Goal: Information Seeking & Learning: Learn about a topic

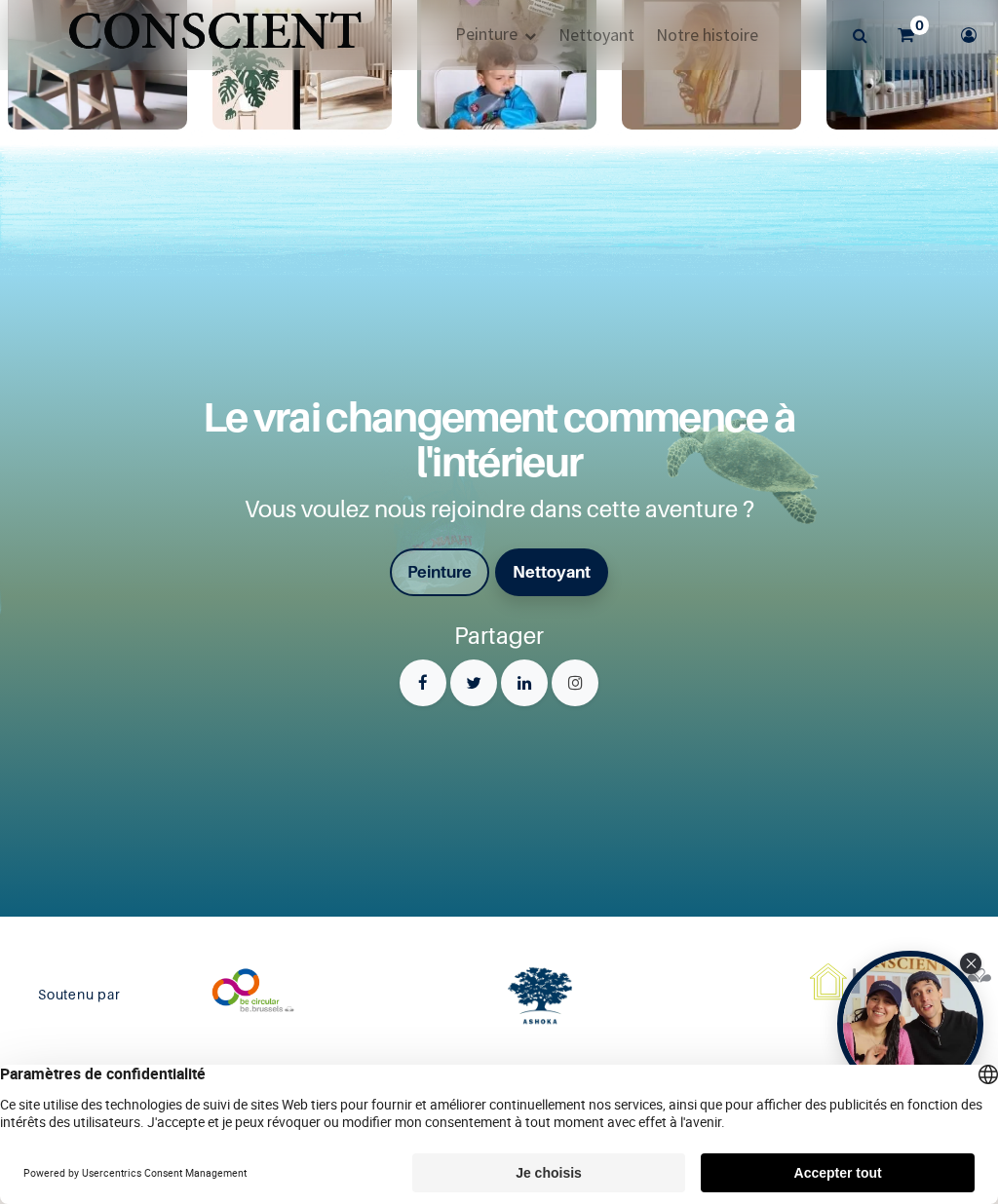
scroll to position [3331, 0]
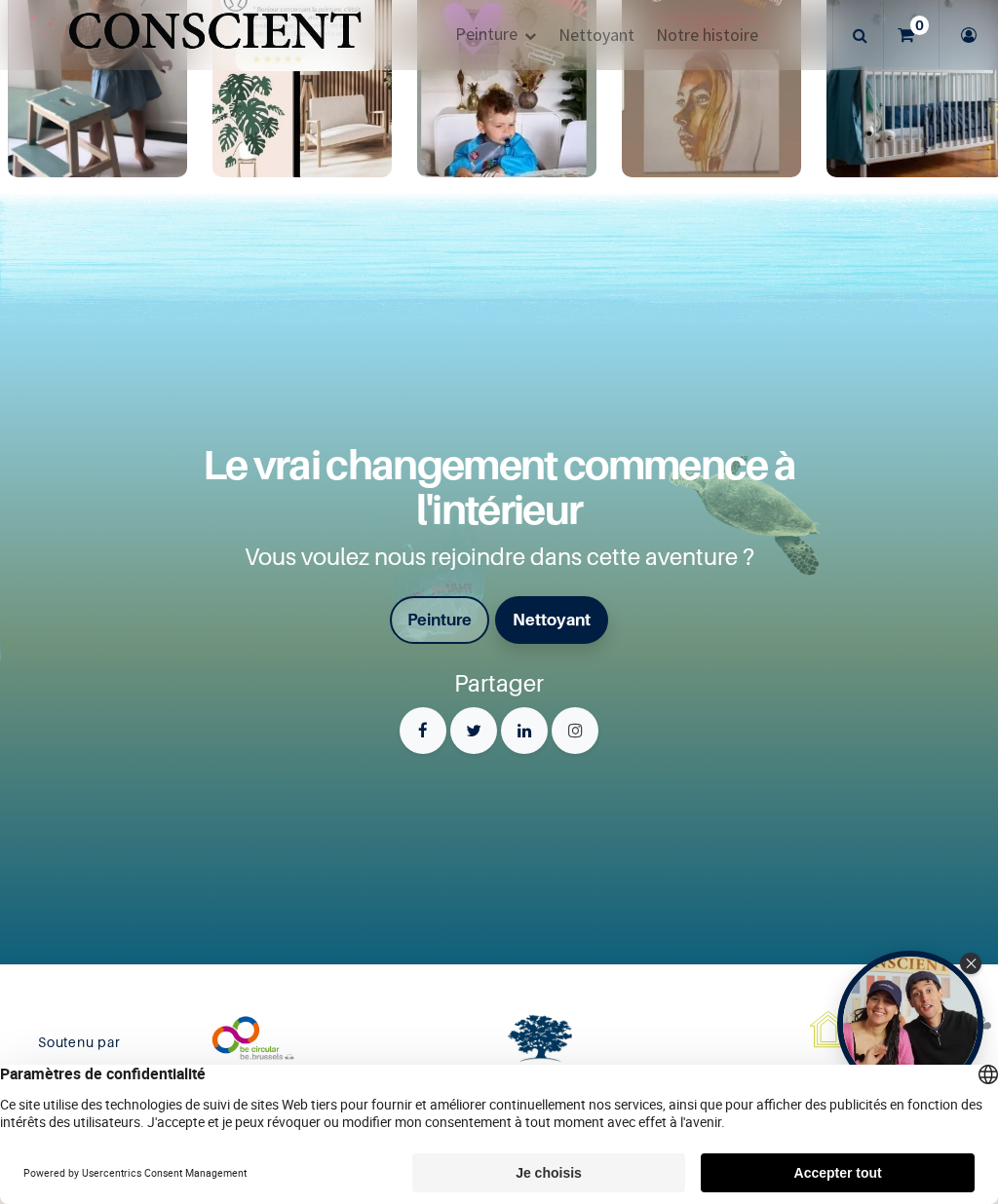
click at [441, 629] on font "Peinture" at bounding box center [439, 619] width 64 height 20
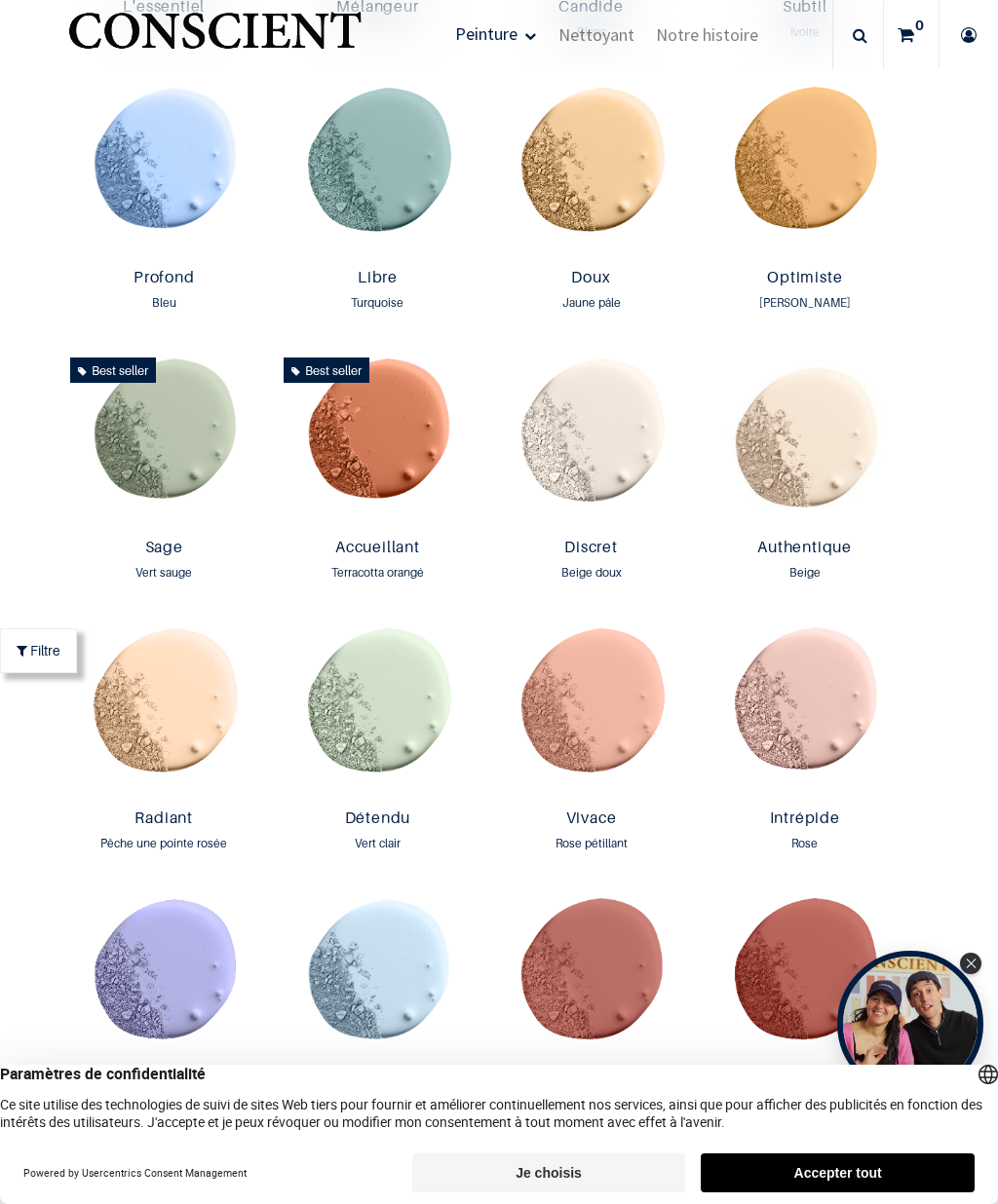
scroll to position [1661, 0]
click at [624, 801] on img at bounding box center [591, 710] width 203 height 181
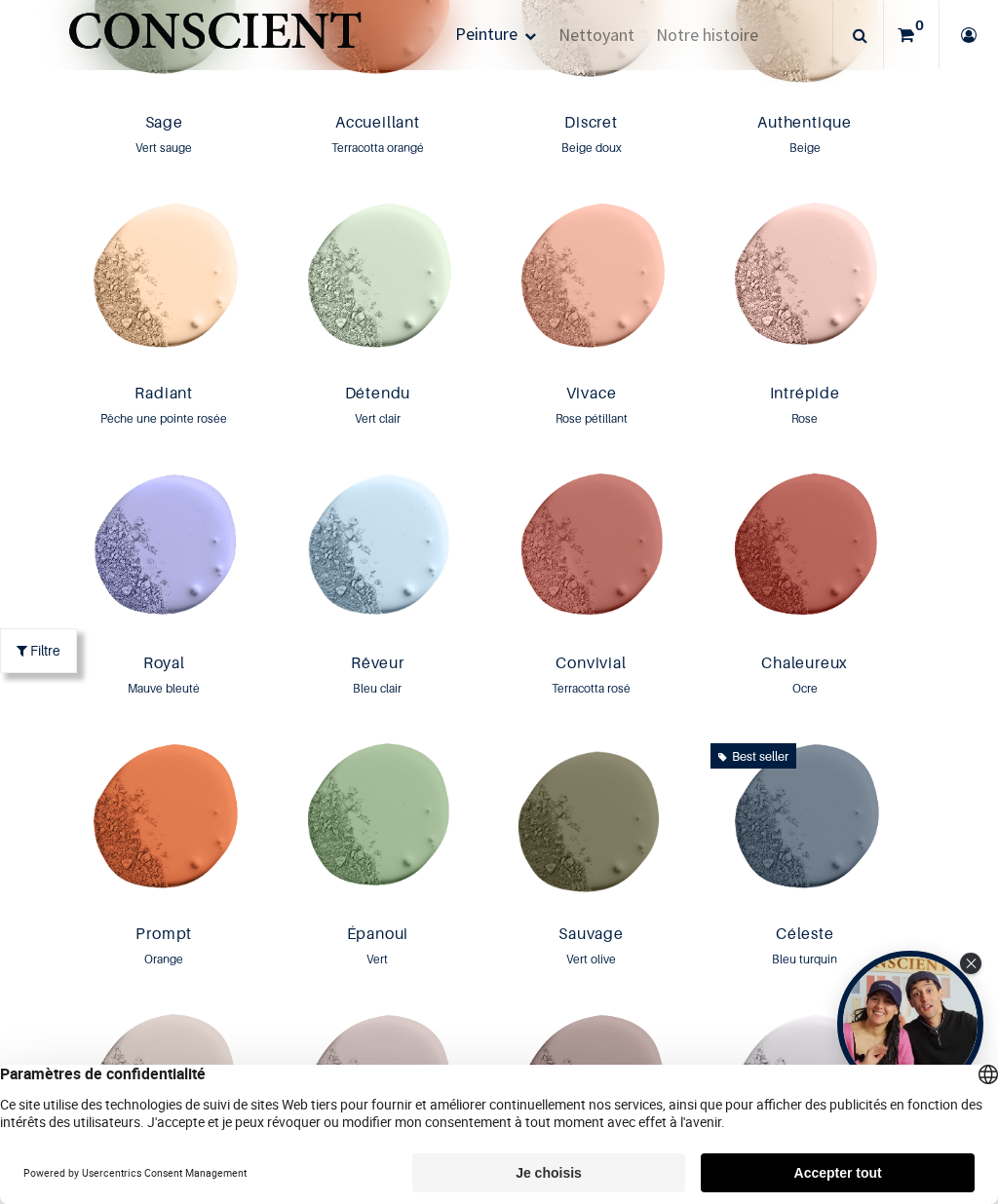
scroll to position [2085, 0]
click at [599, 636] on img at bounding box center [591, 557] width 203 height 181
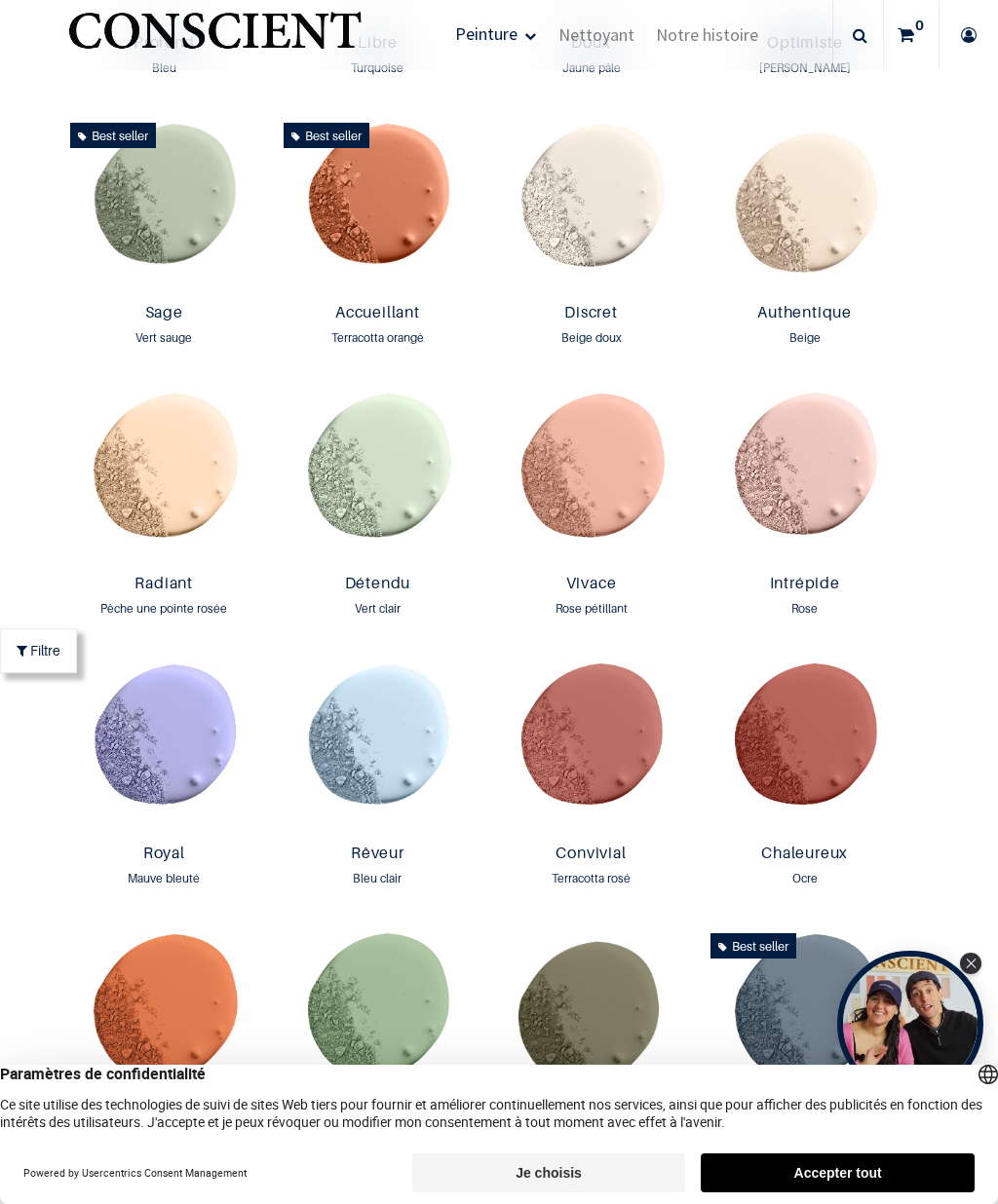
scroll to position [1860, 0]
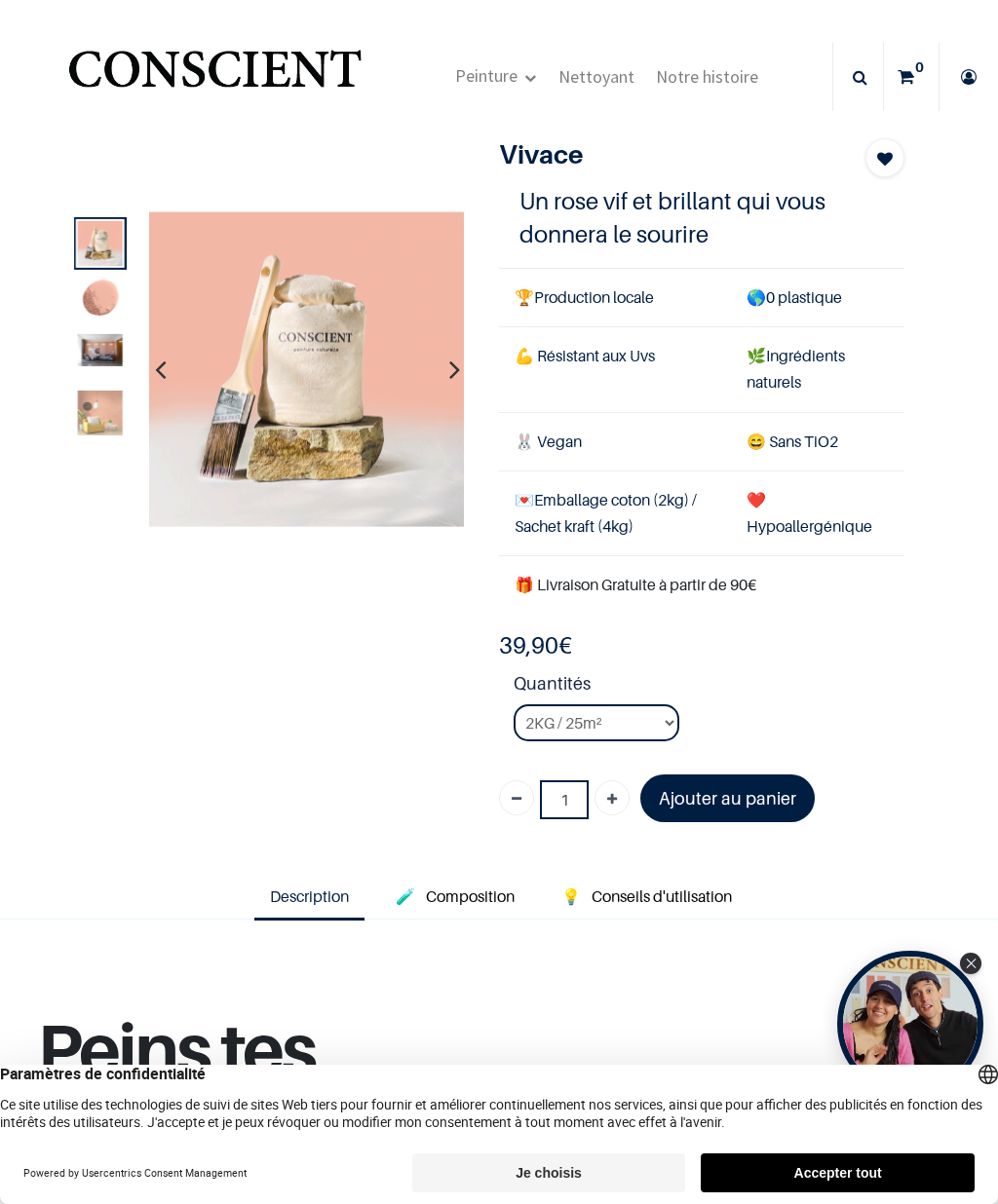
click at [94, 416] on img at bounding box center [99, 412] width 44 height 44
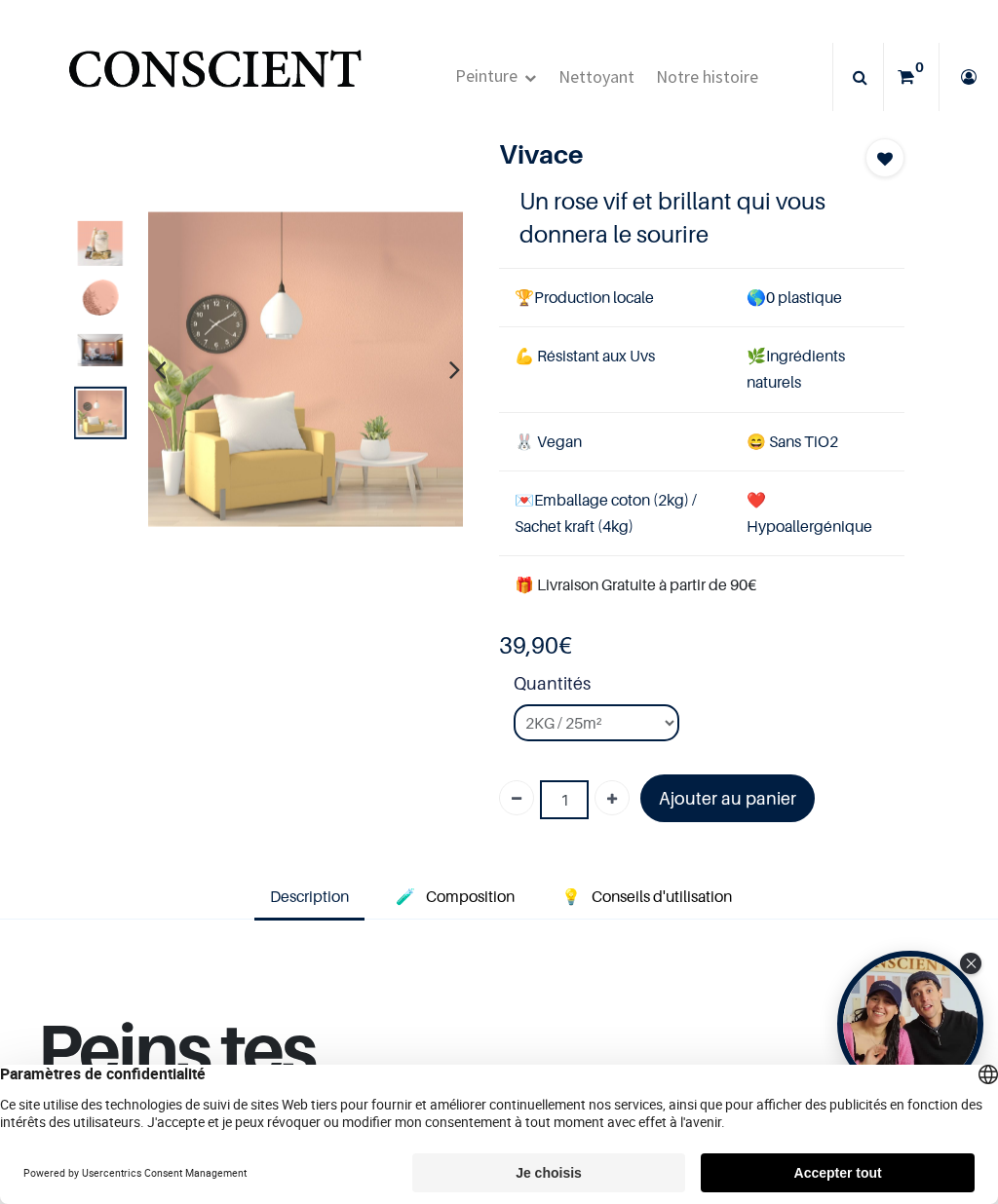
click at [87, 353] on img at bounding box center [99, 350] width 44 height 33
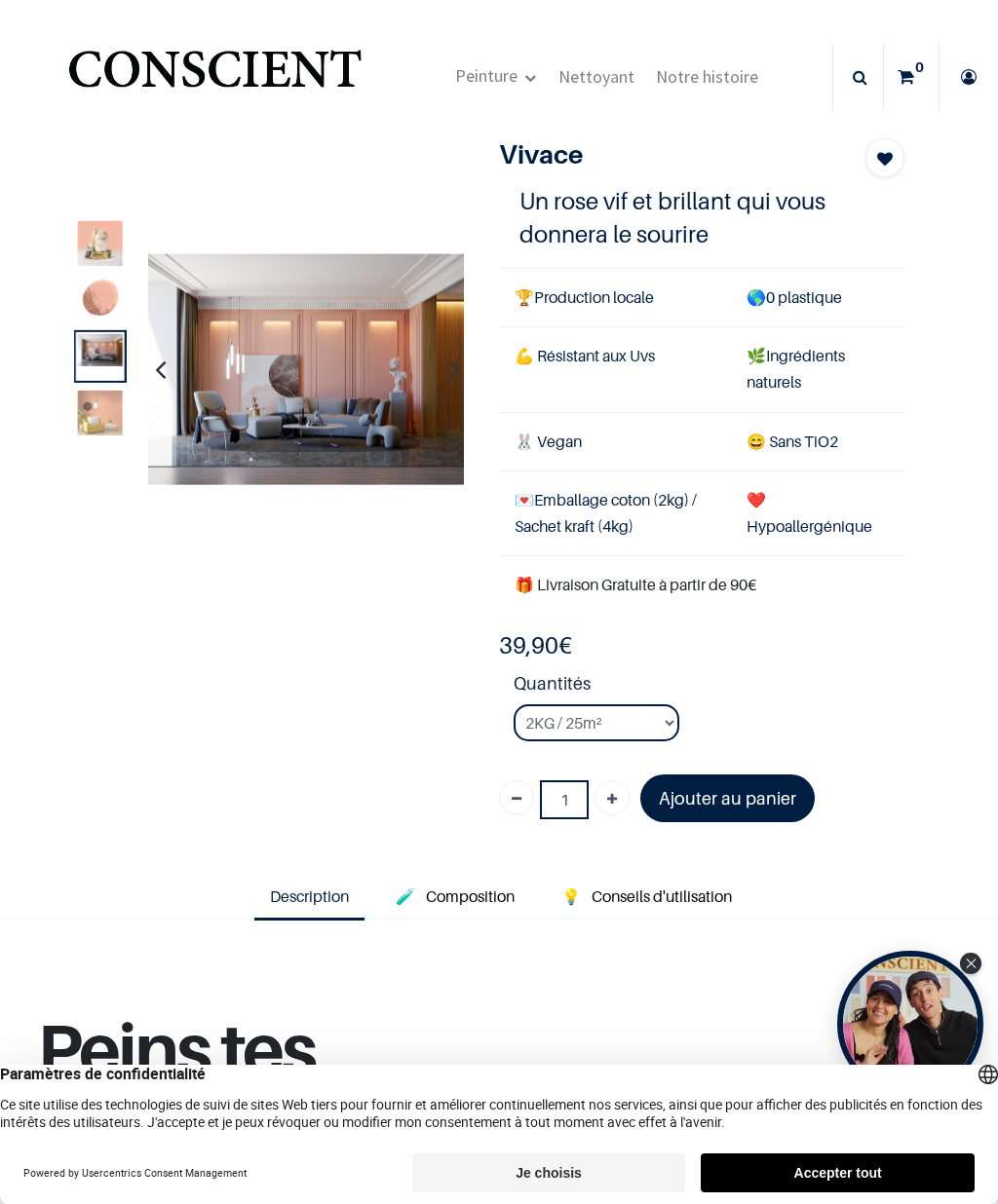
click at [258, 413] on img at bounding box center [306, 369] width 316 height 232
click at [330, 414] on img at bounding box center [306, 369] width 316 height 232
click at [306, 377] on img at bounding box center [306, 369] width 316 height 232
click at [264, 423] on img at bounding box center [306, 369] width 316 height 232
click at [378, 386] on img at bounding box center [306, 369] width 316 height 232
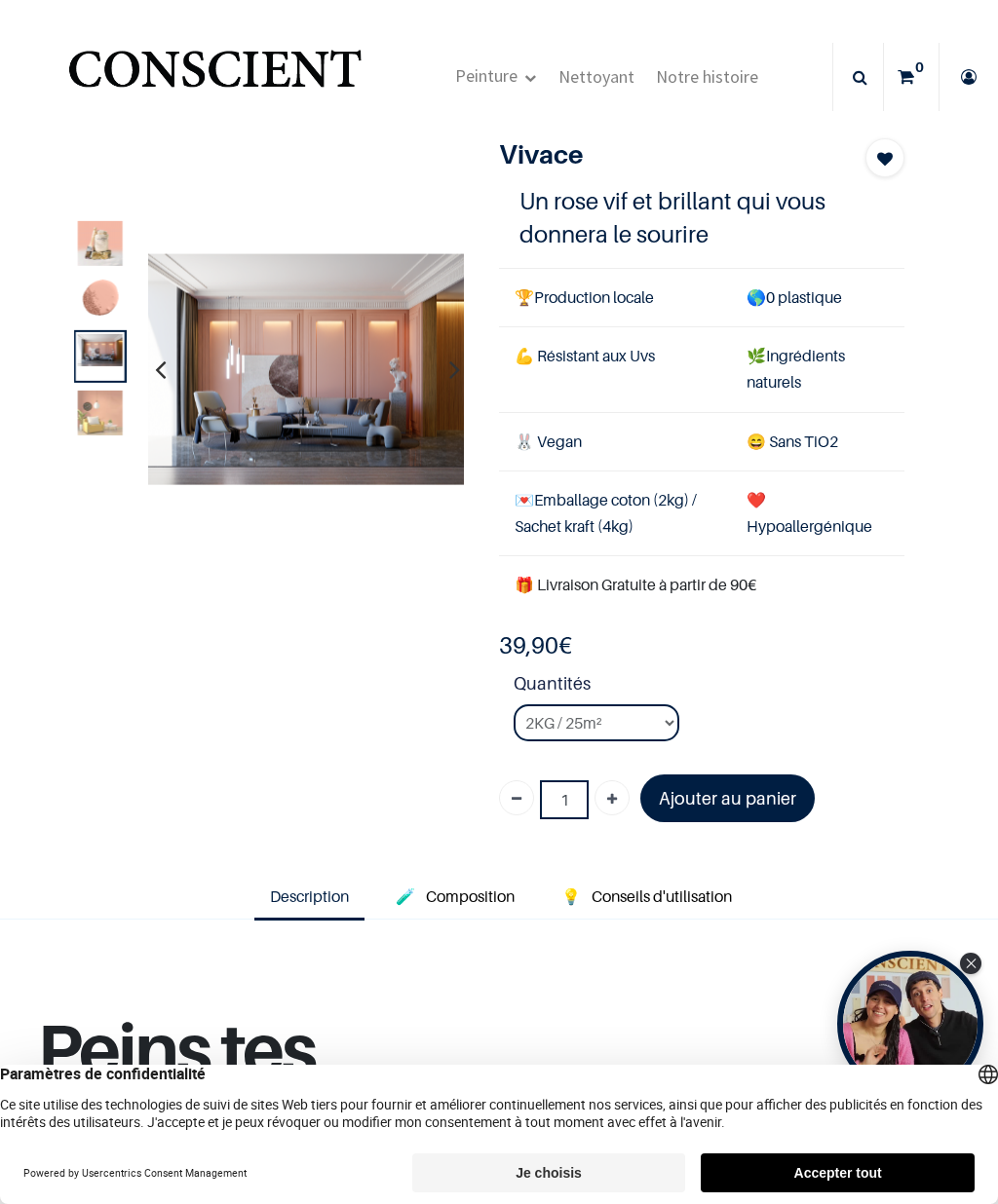
click at [415, 372] on img at bounding box center [306, 369] width 316 height 232
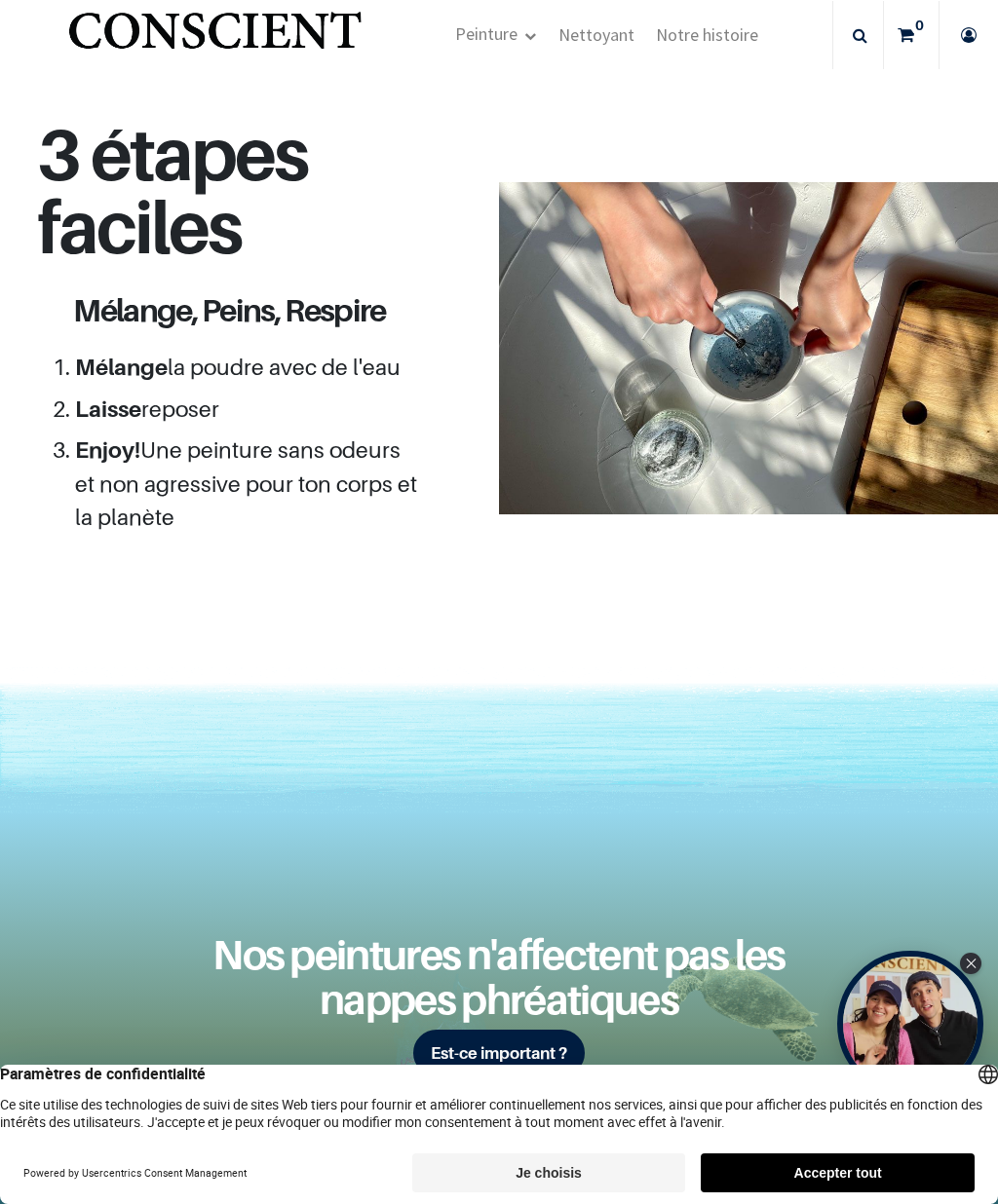
scroll to position [1663, 0]
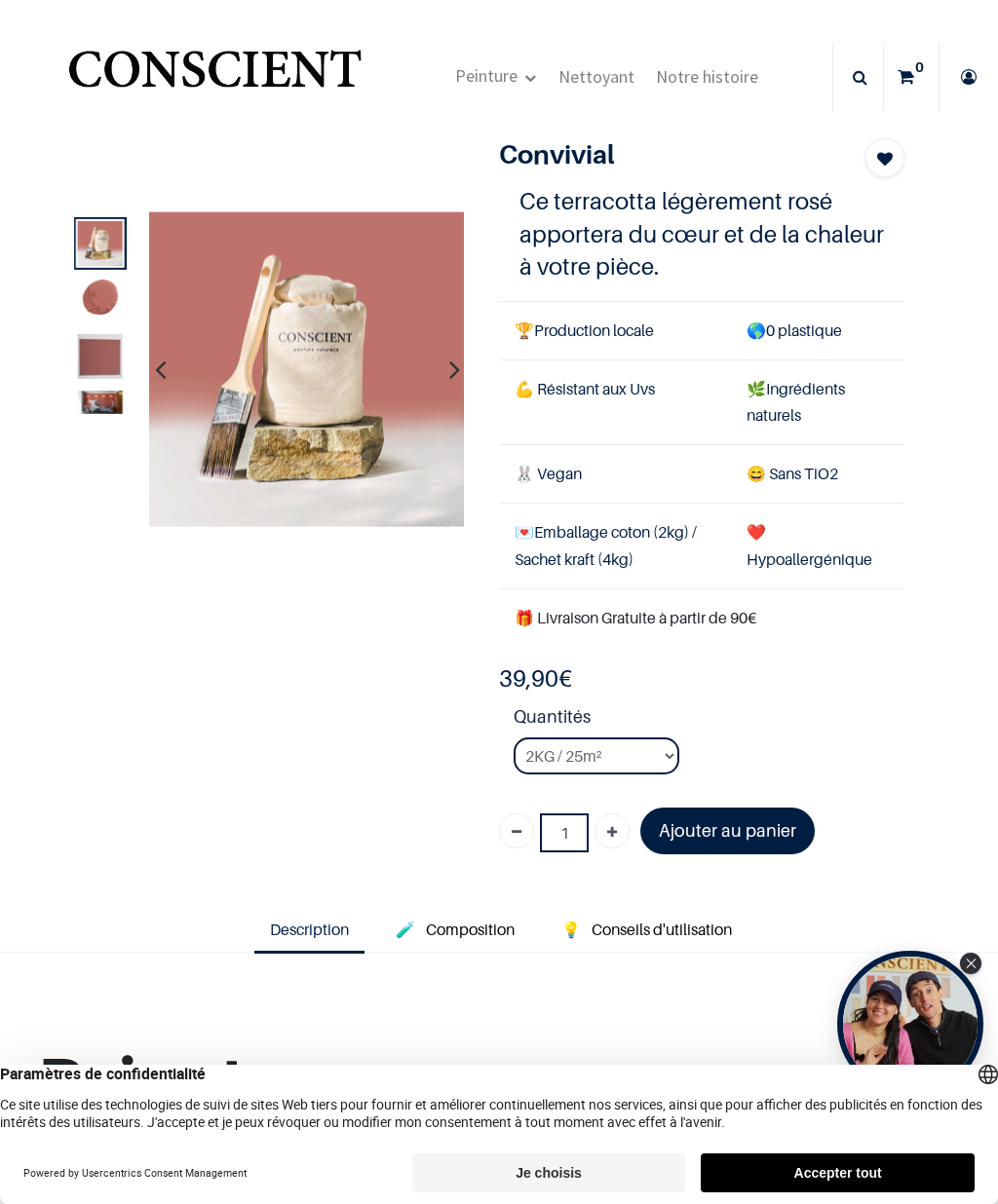
click at [90, 400] on img at bounding box center [99, 402] width 44 height 24
